Goal: Find specific page/section: Find specific page/section

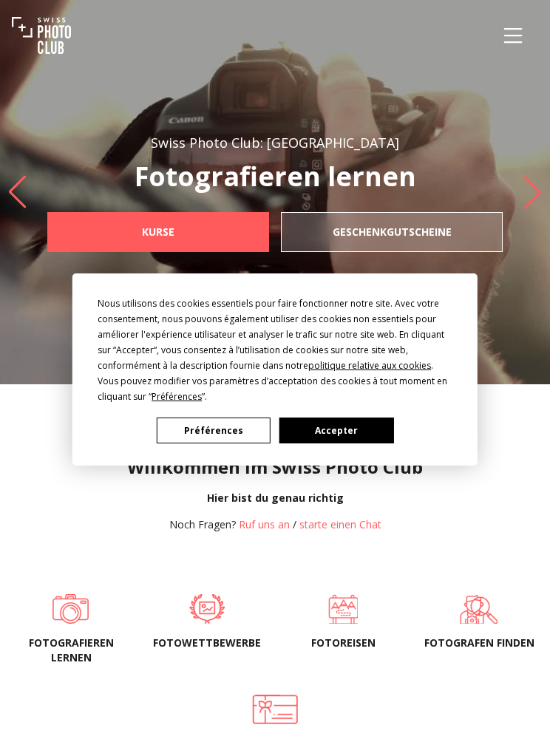
click at [506, 38] on div "Nous utilisons des cookies essentiels pour faire fonctionner notre site. Avec v…" at bounding box center [275, 369] width 550 height 739
click at [509, 31] on div "Nous utilisons des cookies essentiels pour faire fonctionner notre site. Avec v…" at bounding box center [275, 369] width 550 height 739
click at [224, 422] on button "Préférences" at bounding box center [214, 431] width 114 height 26
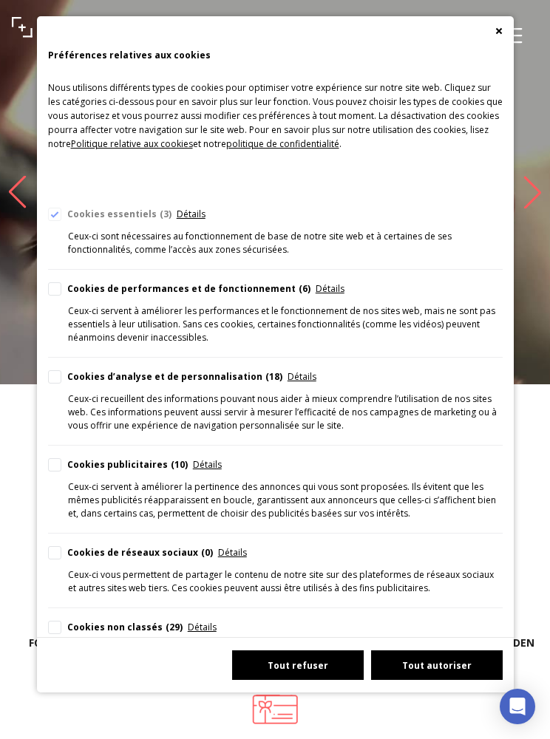
click at [304, 680] on button "Tout refuser" at bounding box center [298, 665] width 132 height 30
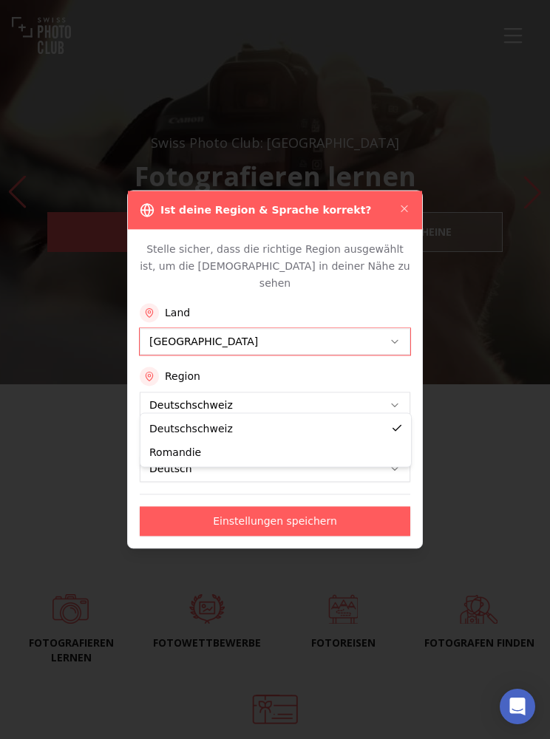
click at [387, 397] on button "Deutschschweiz" at bounding box center [275, 405] width 271 height 27
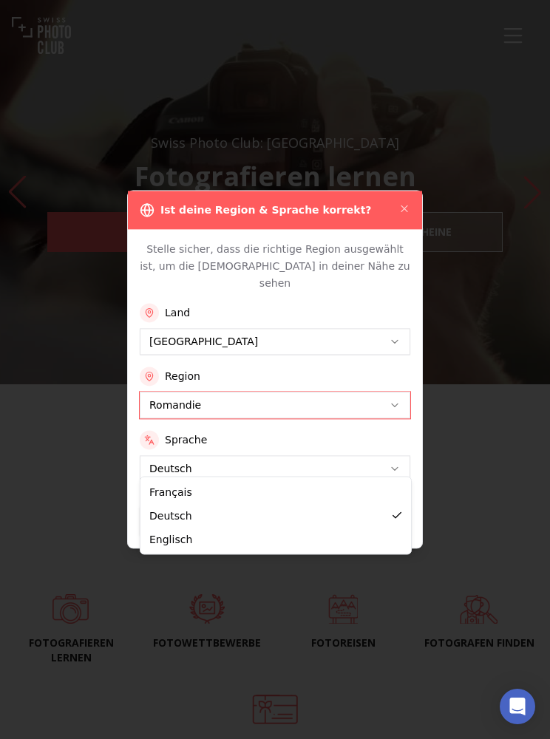
click at [394, 456] on button "Deutsch" at bounding box center [275, 469] width 271 height 27
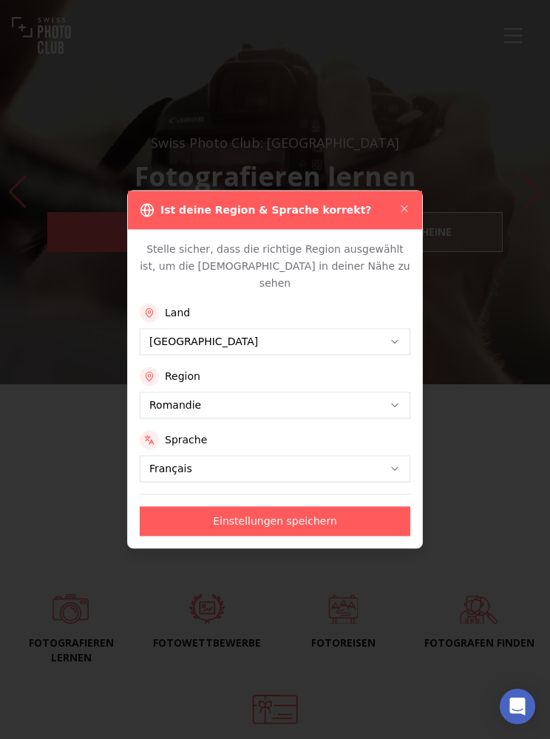
click at [326, 507] on button "Einstellungen speichern" at bounding box center [275, 522] width 271 height 30
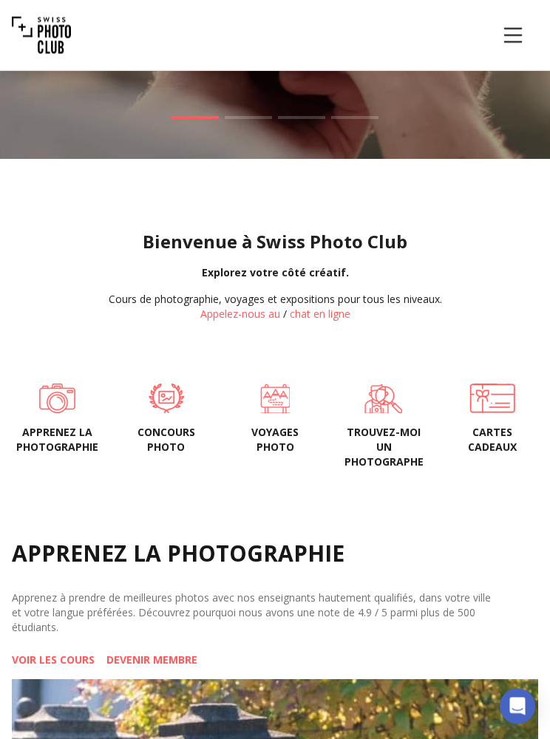
scroll to position [225, 0]
click at [48, 413] on span at bounding box center [57, 399] width 85 height 30
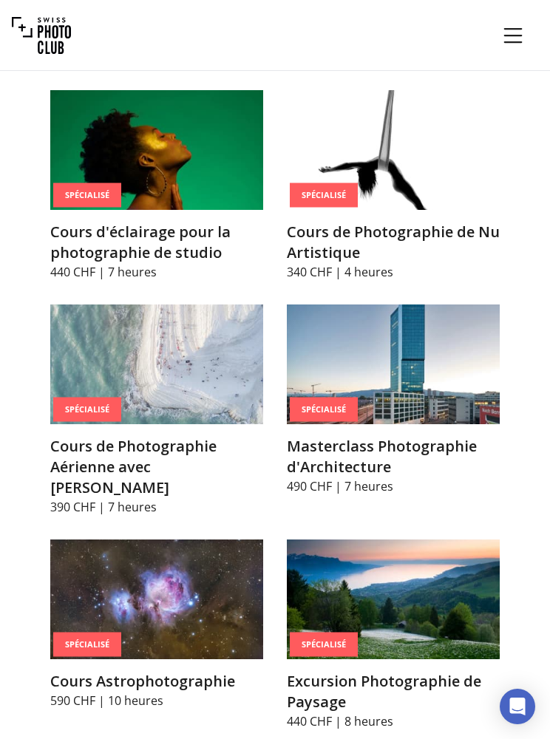
scroll to position [3515, 0]
